Goal: Task Accomplishment & Management: Use online tool/utility

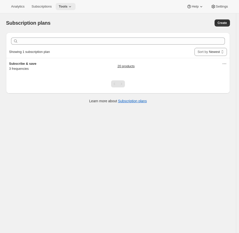
click at [64, 8] on span "Tools" at bounding box center [63, 7] width 9 height 4
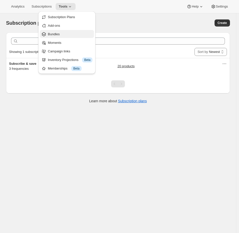
click at [67, 36] on span "Bundles" at bounding box center [70, 34] width 45 height 5
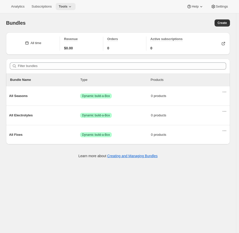
click at [65, 5] on span "Tools" at bounding box center [63, 7] width 9 height 4
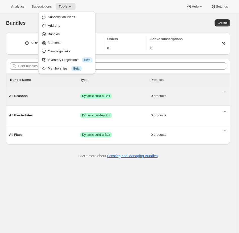
click at [126, 101] on div "All Seasons Success Dynamic build-a-Box 0 products" at bounding box center [115, 96] width 213 height 13
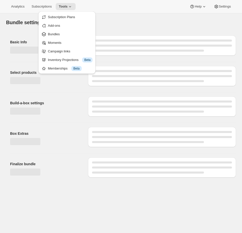
type input "All Seasons"
radio input "true"
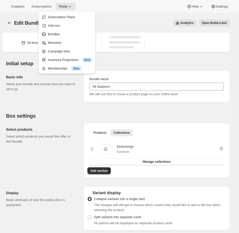
click at [25, 126] on div "Select products Select which products you would like offer in this Bundle." at bounding box center [42, 151] width 73 height 56
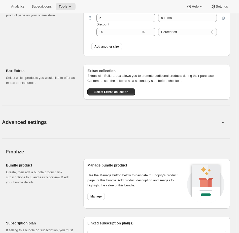
scroll to position [316, 0]
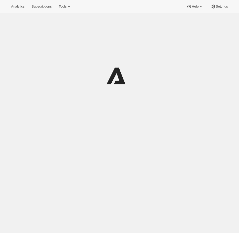
click at [72, 8] on icon at bounding box center [69, 6] width 5 height 5
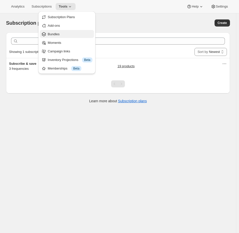
click at [67, 33] on span "Bundles" at bounding box center [70, 34] width 45 height 5
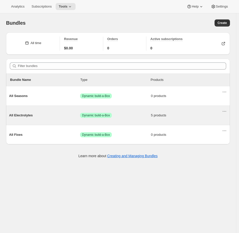
click at [98, 114] on span "Dynamic build-a-Box" at bounding box center [96, 116] width 28 height 4
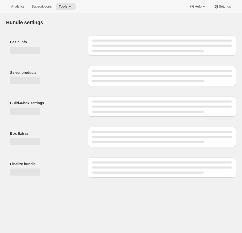
type input "All Electrolytes"
radio input "true"
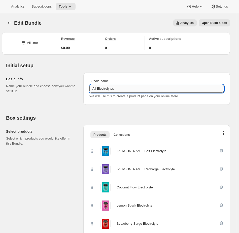
click at [109, 86] on input "All Electrolytes" at bounding box center [157, 89] width 135 height 8
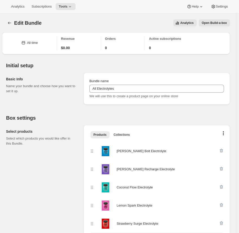
click at [220, 25] on span "Open Build-a-box" at bounding box center [214, 23] width 25 height 4
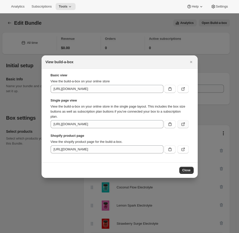
click at [183, 123] on icon ":r2v:" at bounding box center [183, 124] width 5 height 5
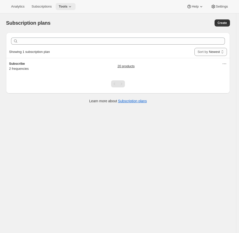
click at [67, 7] on span "Tools" at bounding box center [63, 7] width 9 height 4
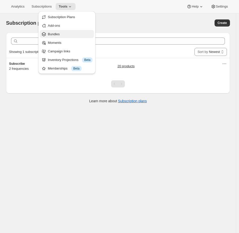
click at [62, 35] on span "Bundles" at bounding box center [70, 34] width 45 height 5
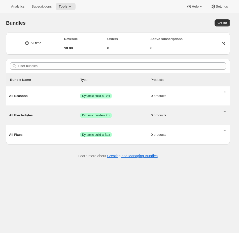
click at [64, 119] on div "All Electrolytes Success Dynamic build-a-Box 0 products" at bounding box center [115, 115] width 213 height 13
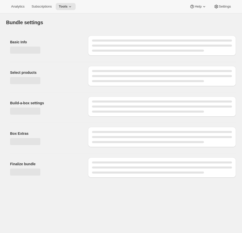
type input "All Electrolytes"
radio input "true"
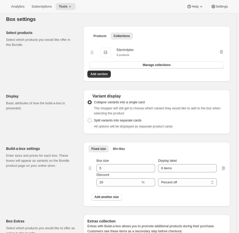
scroll to position [68, 0]
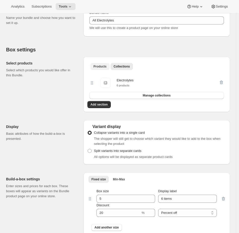
click at [105, 66] on span "Products" at bounding box center [100, 67] width 13 height 4
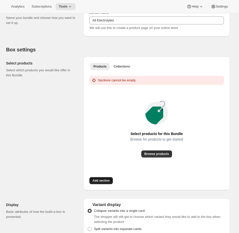
click at [97, 178] on button "Add section" at bounding box center [101, 180] width 23 height 7
click at [151, 152] on span "Browse products" at bounding box center [157, 154] width 25 height 4
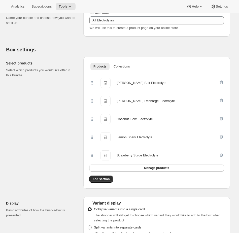
scroll to position [0, 0]
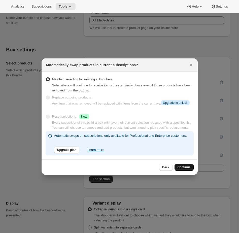
click at [189, 170] on span "Continue" at bounding box center [184, 168] width 13 height 4
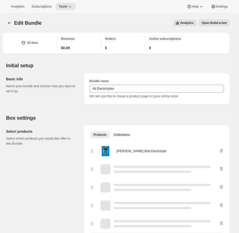
click at [216, 23] on span "Open Build-a-box" at bounding box center [214, 23] width 25 height 4
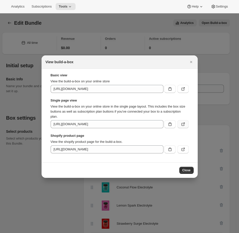
click at [185, 125] on icon ":r3b:" at bounding box center [183, 124] width 5 height 5
click at [185, 124] on icon ":r3b:" at bounding box center [183, 124] width 5 height 5
click at [102, 39] on div at bounding box center [119, 116] width 239 height 233
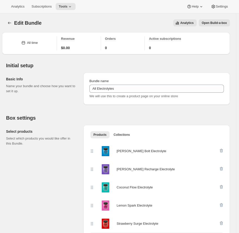
scroll to position [255, 0]
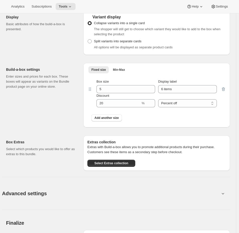
click at [37, 101] on div "Build-a-box settings Enter sizes and prices for each box. These boxes will appe…" at bounding box center [42, 95] width 73 height 65
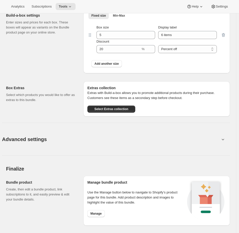
scroll to position [323, 0]
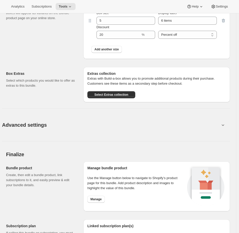
click at [54, 129] on button "Advanced settings" at bounding box center [111, 124] width 224 height 19
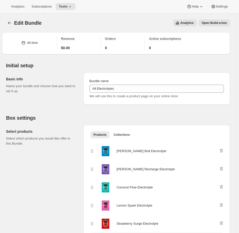
scroll to position [252, 0]
